Goal: Information Seeking & Learning: Learn about a topic

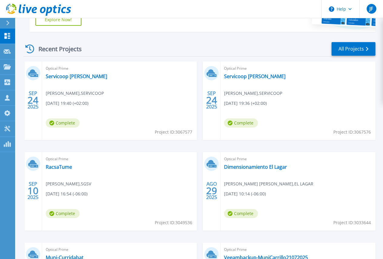
scroll to position [151, 0]
click at [58, 77] on link "Servicoop [PERSON_NAME]" at bounding box center [76, 76] width 61 height 6
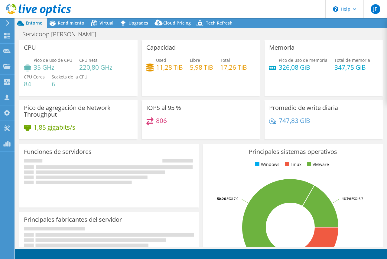
select select "USD"
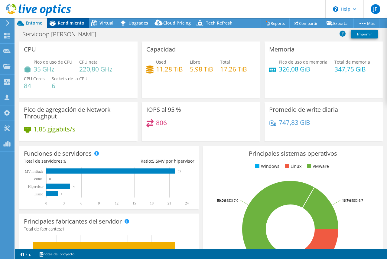
click at [72, 21] on span "Rendimiento" at bounding box center [71, 23] width 27 height 6
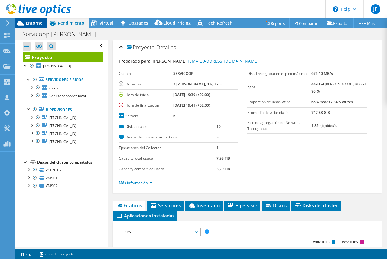
click at [29, 23] on span "Entorno" at bounding box center [34, 23] width 17 height 6
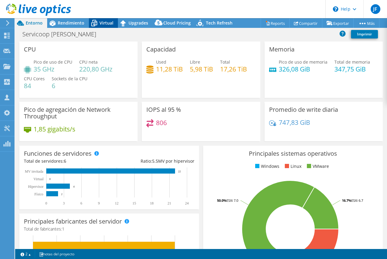
click at [103, 19] on div "Virtual" at bounding box center [103, 23] width 29 height 10
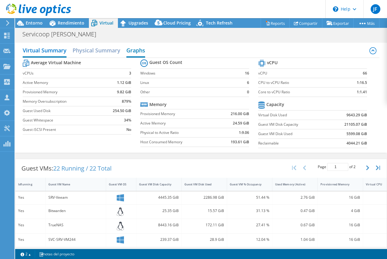
click at [136, 51] on h2 "Graphs" at bounding box center [136, 50] width 19 height 13
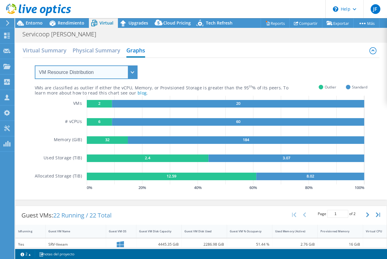
click at [74, 71] on select "VM Resource Distribution Provisioning Contrast Over Provisioning" at bounding box center [86, 72] width 103 height 14
select select "Over Provisioning"
click at [35, 65] on select "VM Resource Distribution Provisioning Contrast Over Provisioning" at bounding box center [86, 72] width 103 height 14
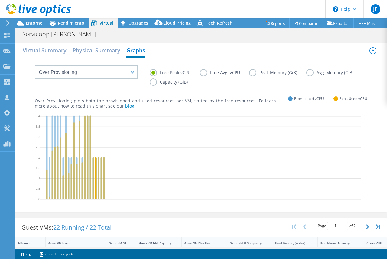
click at [96, 171] on icon at bounding box center [200, 158] width 321 height 91
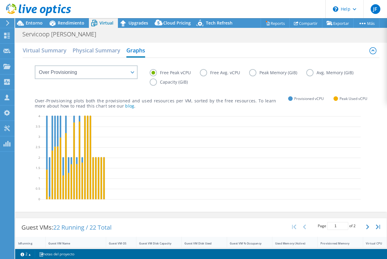
click at [252, 74] on label "Peak Memory (GiB)" at bounding box center [277, 72] width 57 height 7
click at [0, 0] on input "Peak Memory (GiB)" at bounding box center [0, 0] width 0 height 0
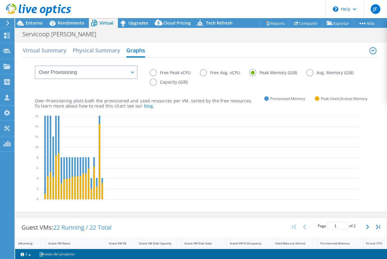
click at [310, 71] on label "Avg. Memory (GiB)" at bounding box center [335, 72] width 56 height 7
click at [0, 0] on input "Avg. Memory (GiB)" at bounding box center [0, 0] width 0 height 0
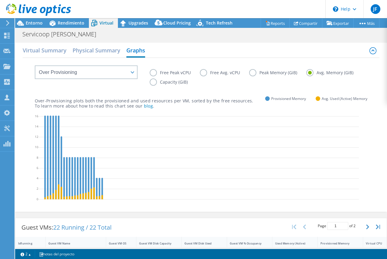
click at [253, 73] on label "Peak Memory (GiB)" at bounding box center [277, 72] width 57 height 7
click at [0, 0] on input "Peak Memory (GiB)" at bounding box center [0, 0] width 0 height 0
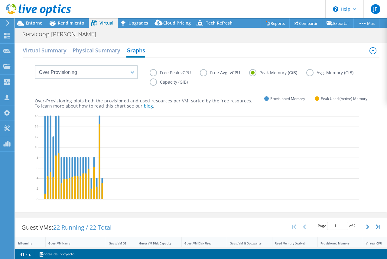
click at [154, 84] on label "Capacity (GiB)" at bounding box center [173, 81] width 47 height 7
click at [0, 0] on input "Capacity (GiB)" at bounding box center [0, 0] width 0 height 0
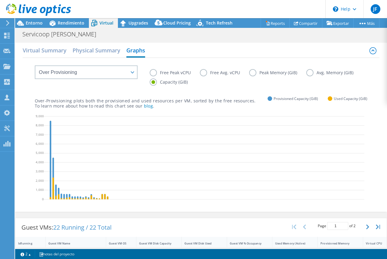
click at [213, 142] on icon at bounding box center [204, 158] width 321 height 91
click at [64, 21] on span "Rendimiento" at bounding box center [71, 23] width 27 height 6
